Goal: Task Accomplishment & Management: Use online tool/utility

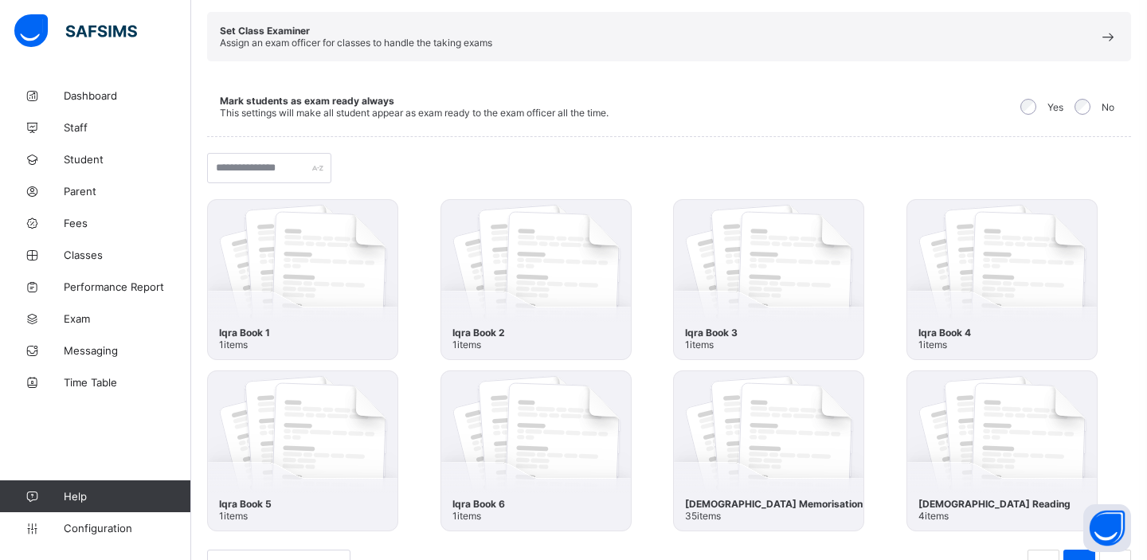
scroll to position [195, 0]
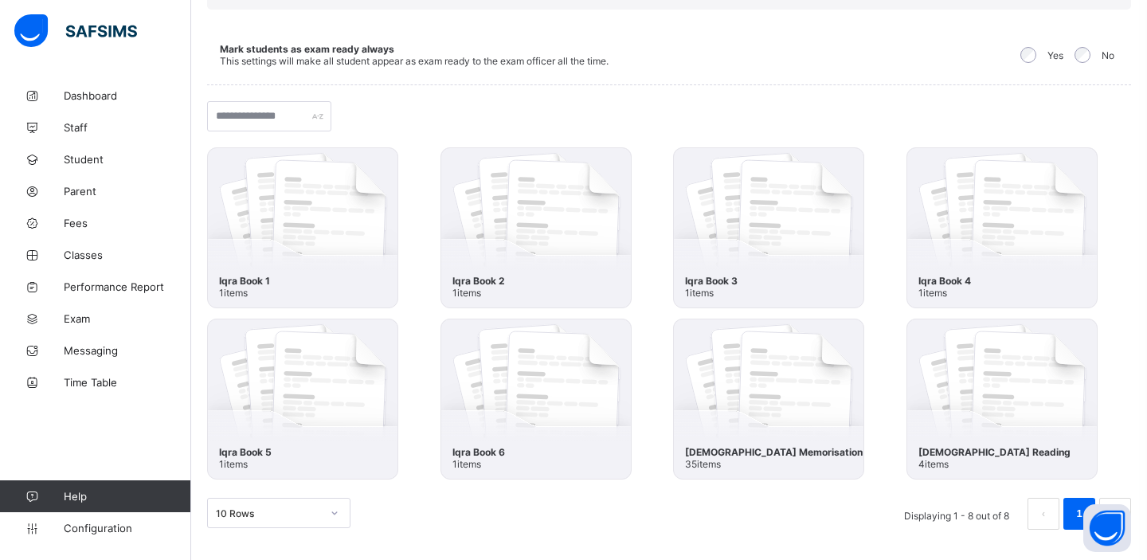
click at [967, 411] on img at bounding box center [1002, 399] width 191 height 161
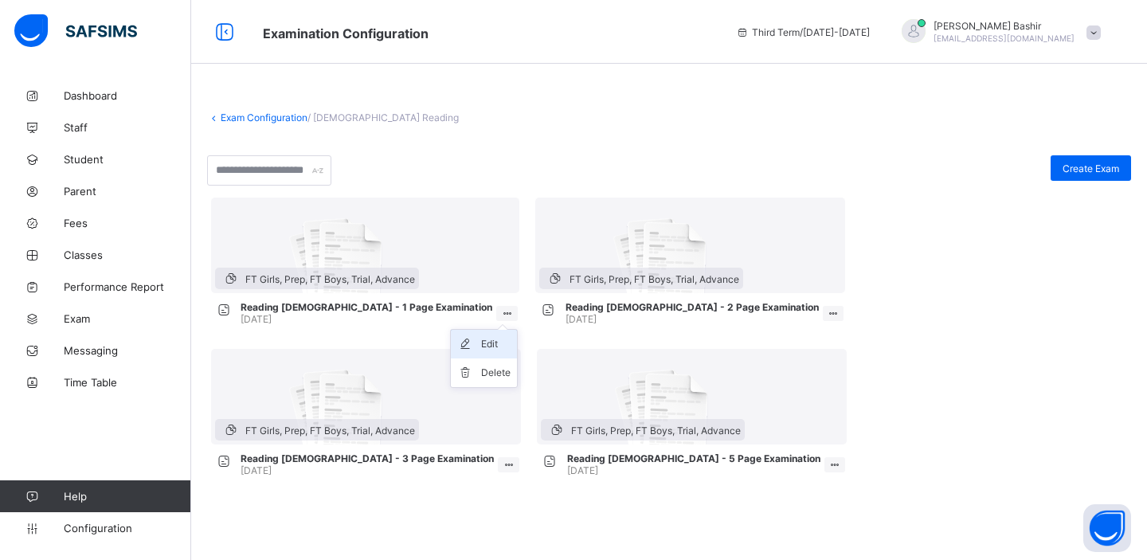
click at [481, 342] on div "Edit" at bounding box center [495, 344] width 29 height 16
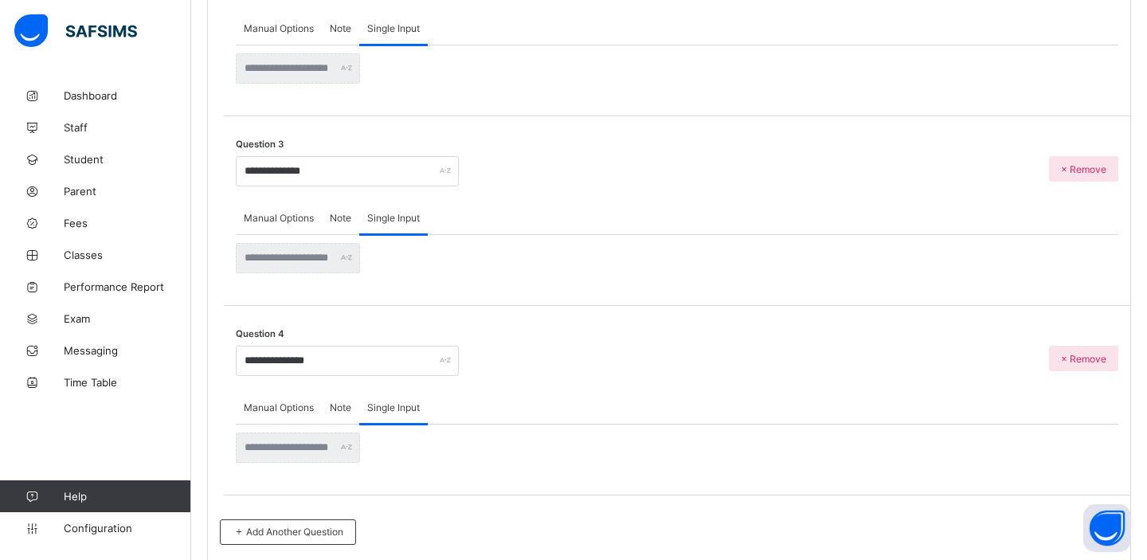
scroll to position [1500, 0]
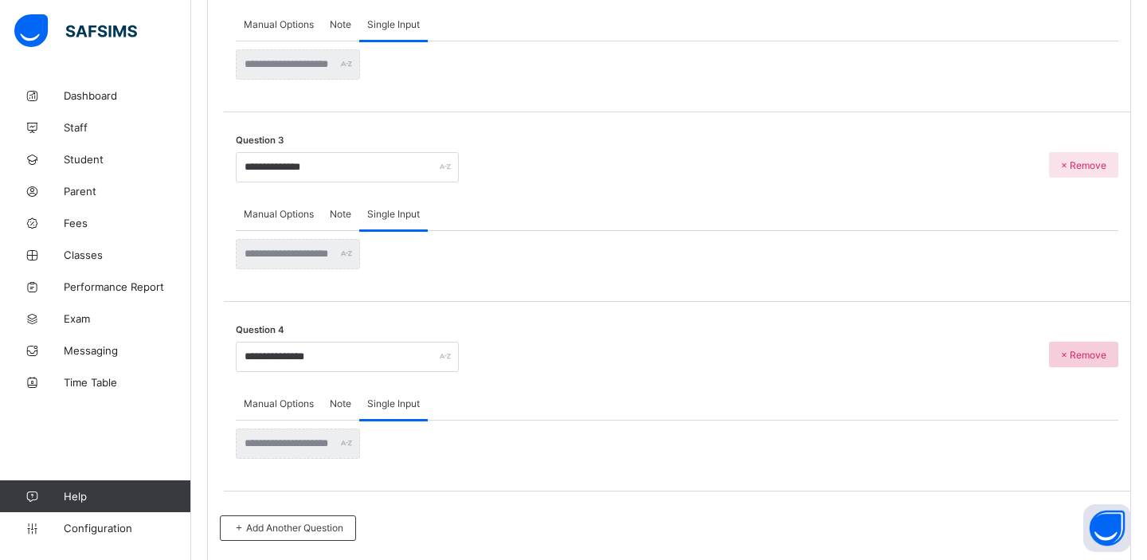
click at [1076, 349] on span "× Remove" at bounding box center [1083, 355] width 45 height 12
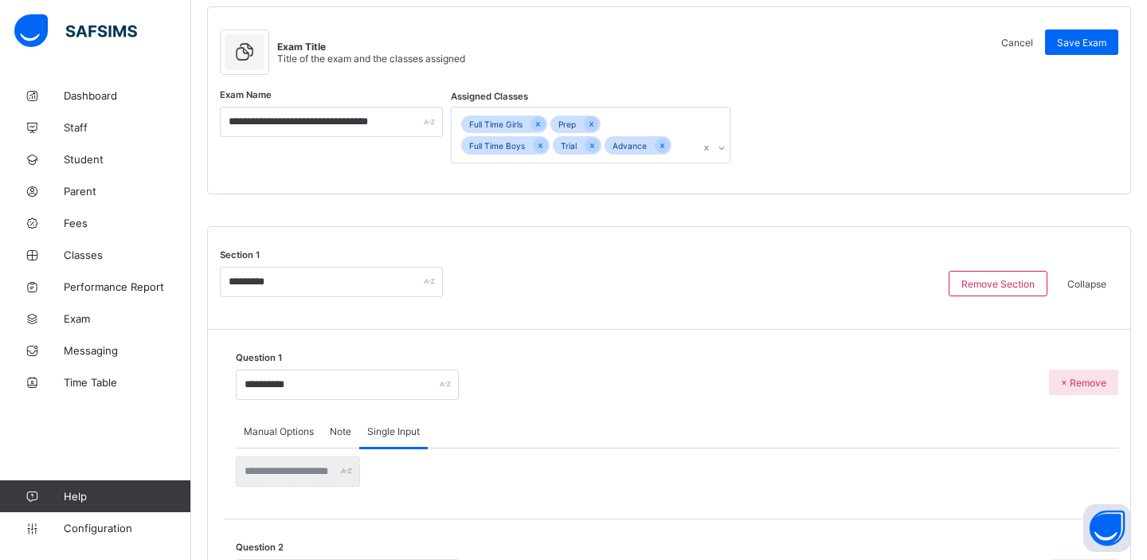
scroll to position [0, 0]
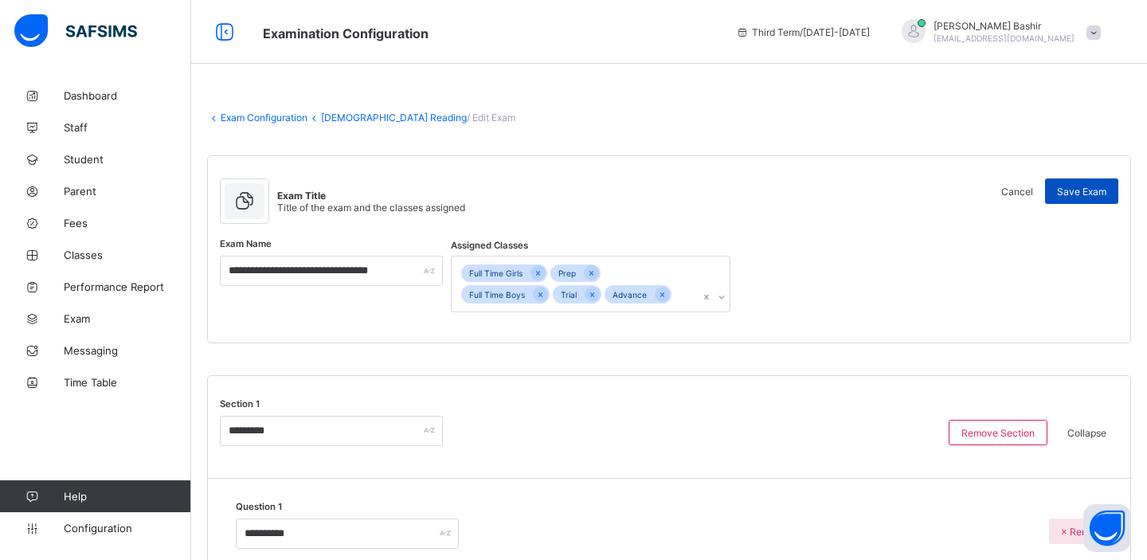
click at [1074, 192] on span "Save Exam" at bounding box center [1081, 192] width 49 height 12
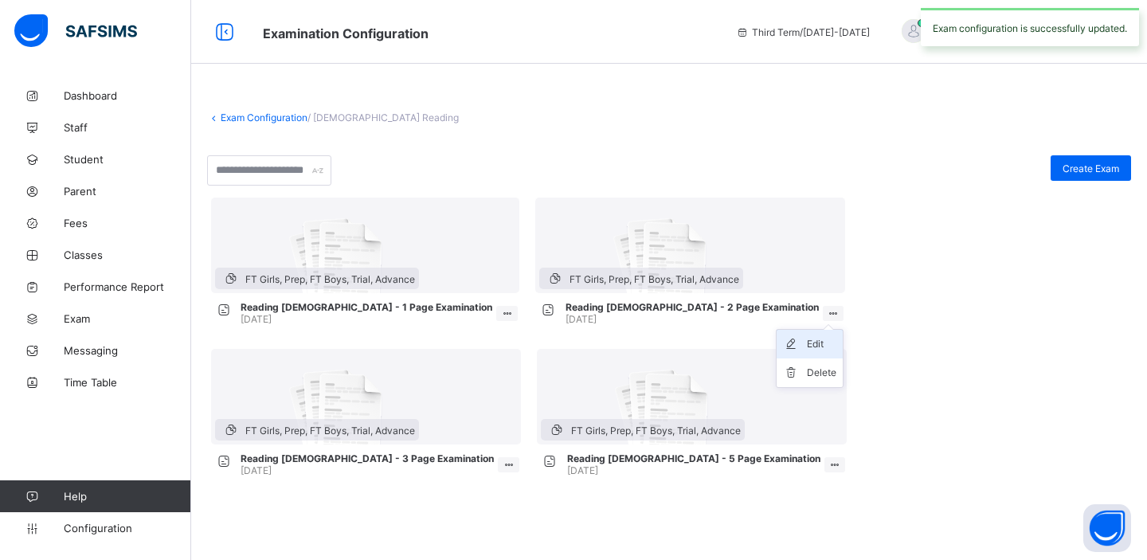
click at [807, 343] on div "Edit" at bounding box center [821, 344] width 29 height 16
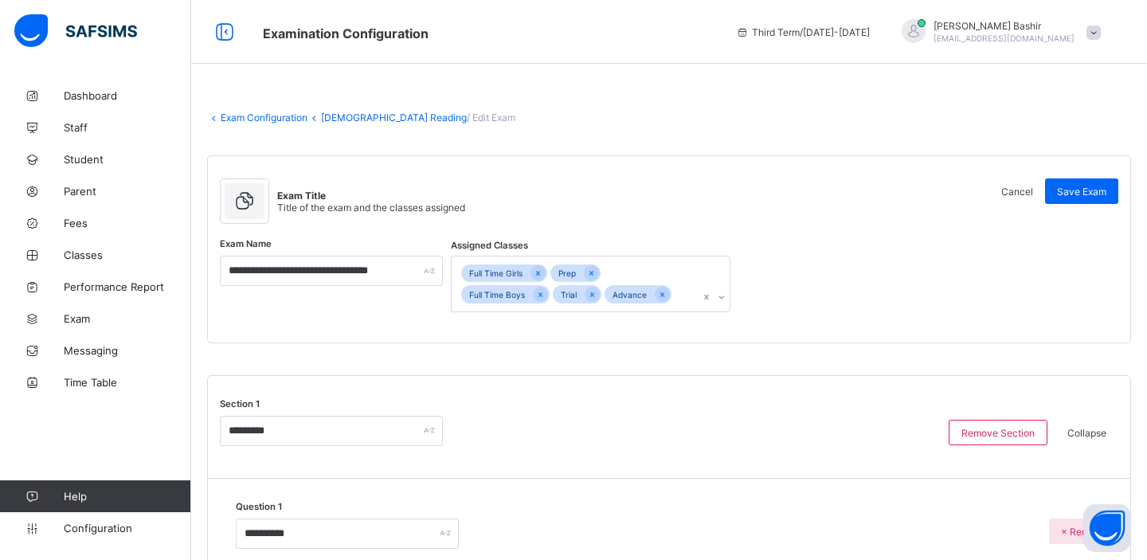
click at [286, 117] on link "Exam Configuration" at bounding box center [264, 118] width 87 height 12
